Goal: Transaction & Acquisition: Obtain resource

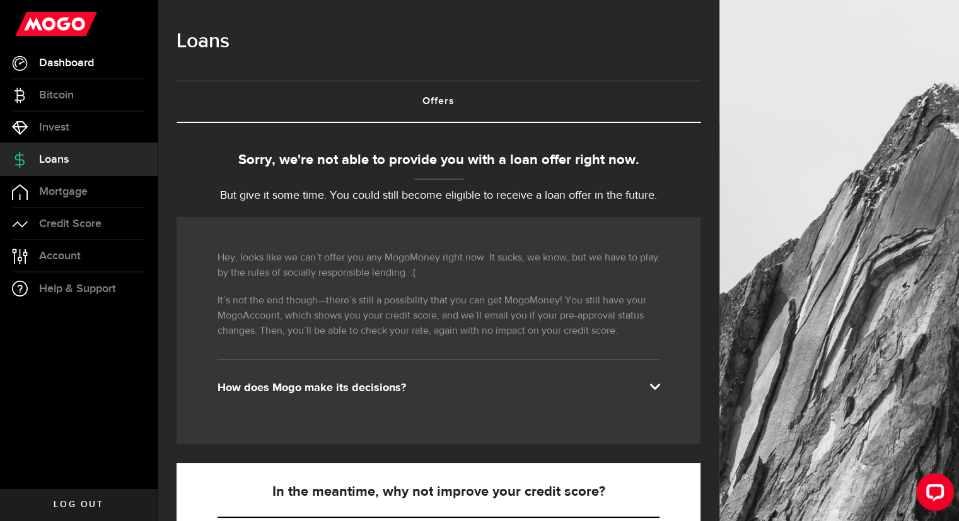
click at [73, 67] on span "Dashboard" at bounding box center [66, 62] width 55 height 11
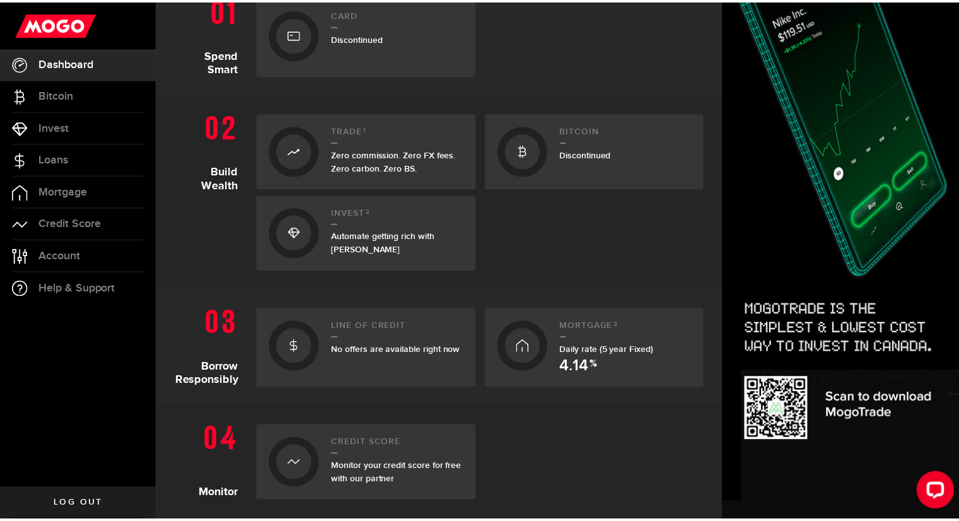
scroll to position [313, 0]
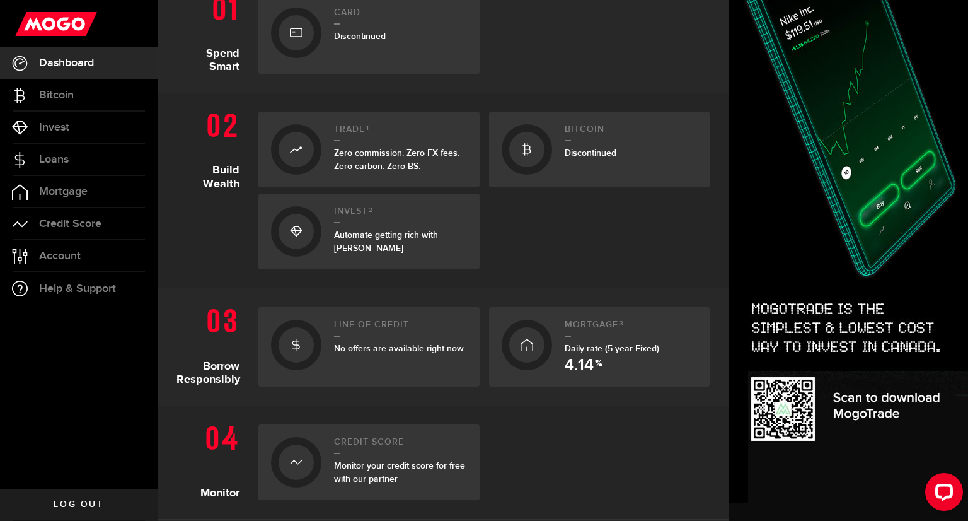
click at [377, 349] on span "No offers are available right now" at bounding box center [399, 348] width 130 height 11
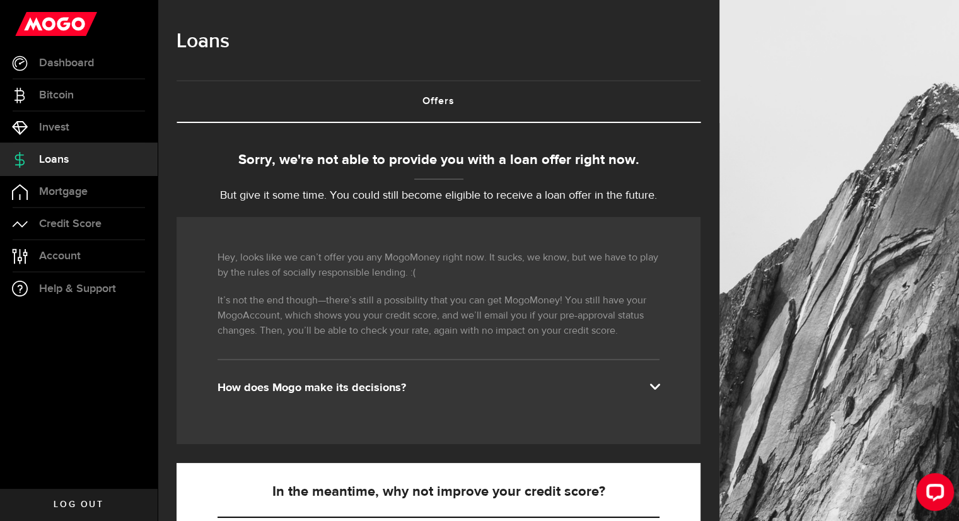
click at [419, 165] on div "Sorry, we're not able to provide you with a loan offer right now." at bounding box center [439, 160] width 524 height 21
click at [502, 172] on div "Sorry, we're not able to provide you with a loan offer right now. But give it s…" at bounding box center [439, 177] width 524 height 54
click at [84, 263] on link "Account Compte" at bounding box center [79, 256] width 158 height 32
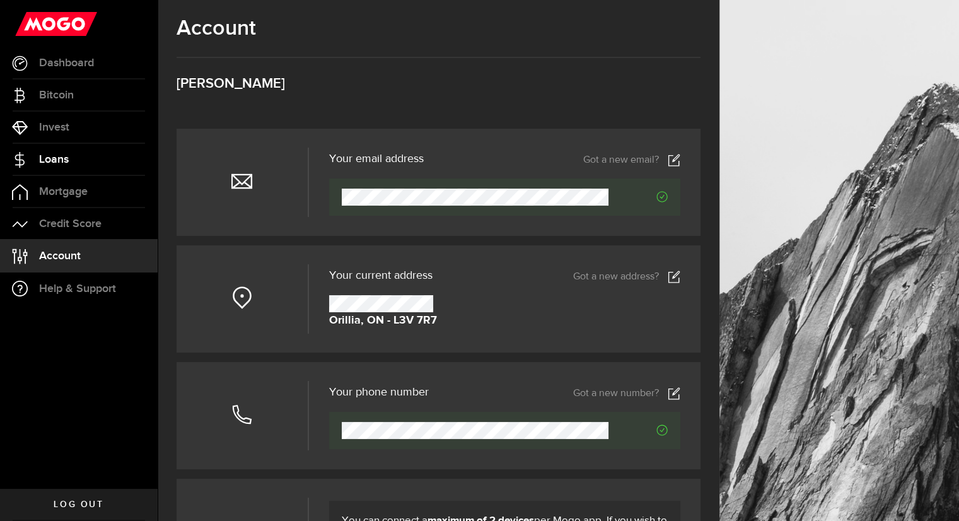
click at [65, 165] on span "Loans" at bounding box center [54, 159] width 30 height 11
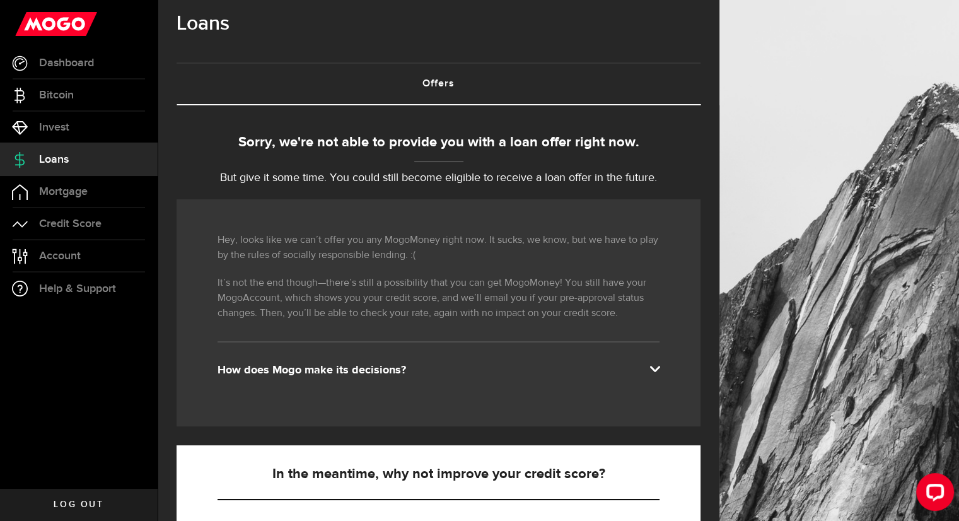
scroll to position [18, 0]
drag, startPoint x: 430, startPoint y: 140, endPoint x: 504, endPoint y: 159, distance: 76.8
click at [504, 159] on div "Sorry, we're not able to provide you with a loan offer right now. But give it s…" at bounding box center [439, 159] width 524 height 54
click at [344, 177] on p "But give it some time. You could still become eligible to receive a loan offer …" at bounding box center [439, 178] width 524 height 17
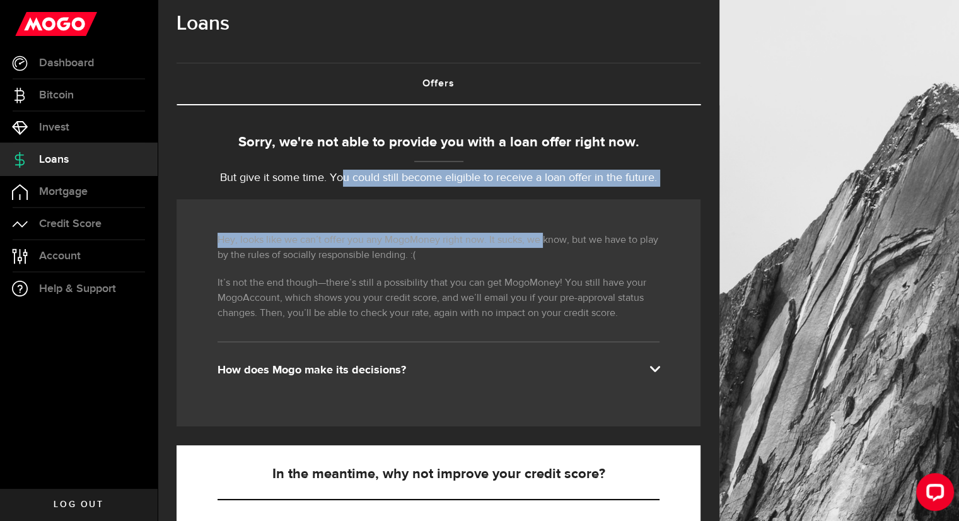
drag, startPoint x: 390, startPoint y: 183, endPoint x: 545, endPoint y: 205, distance: 156.6
click at [545, 205] on div "Sorry, we're not able to provide you with a loan offer right now. But give it s…" at bounding box center [439, 502] width 524 height 741
click at [542, 201] on div "Hey, looks like we can’t offer you any MogoMoney right now. It sucks, we know, …" at bounding box center [439, 312] width 524 height 227
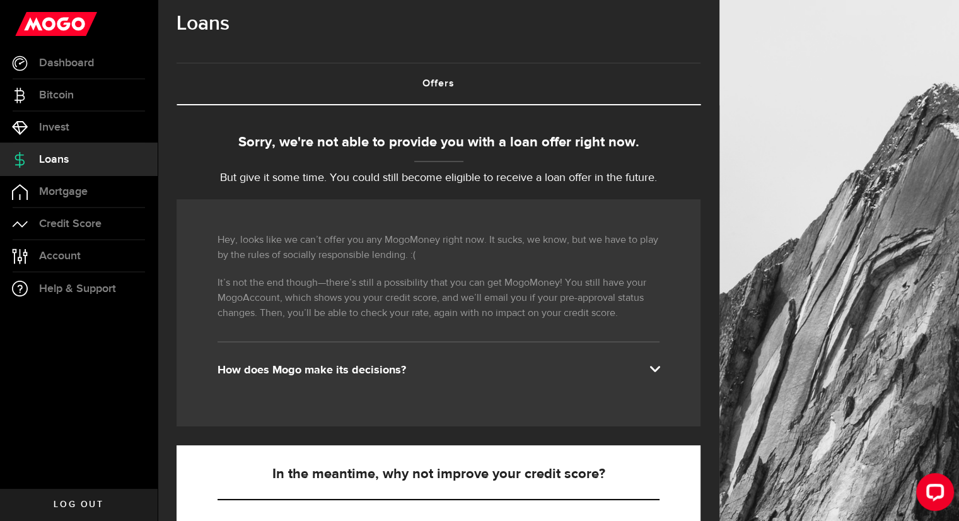
scroll to position [0, 0]
